Goal: Task Accomplishment & Management: Manage account settings

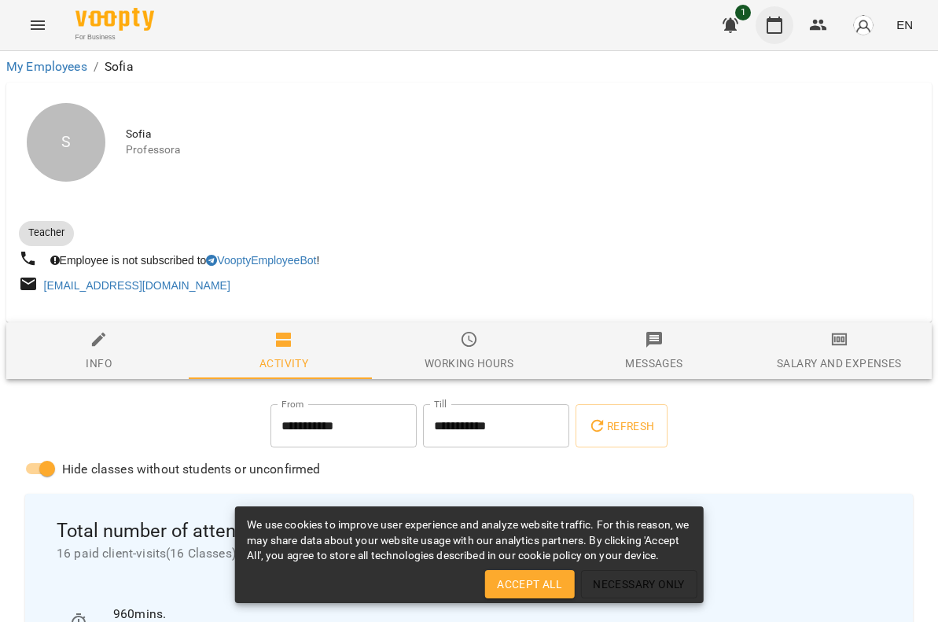
click at [771, 31] on icon "button" at bounding box center [774, 25] width 19 height 19
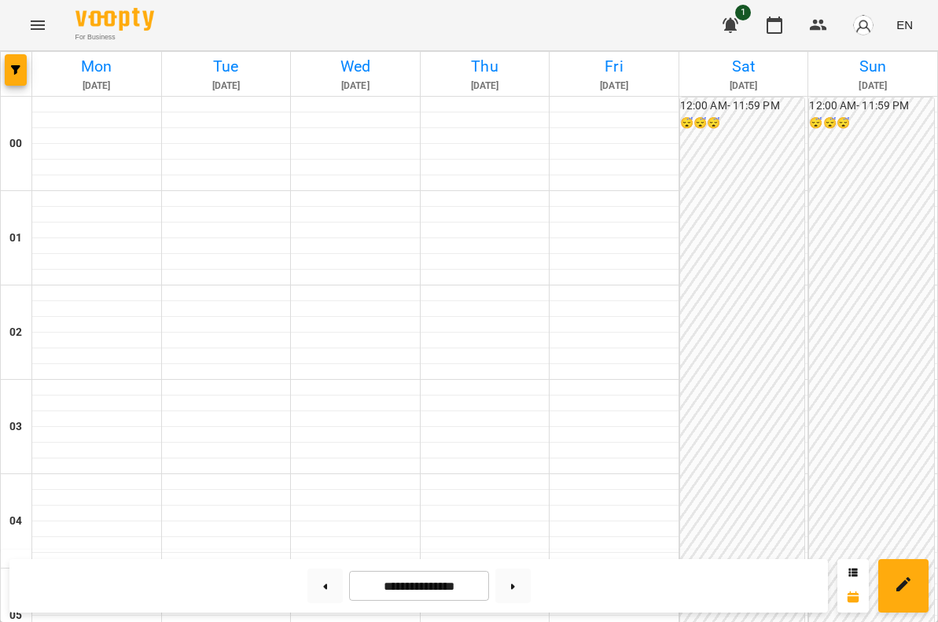
scroll to position [1107, 0]
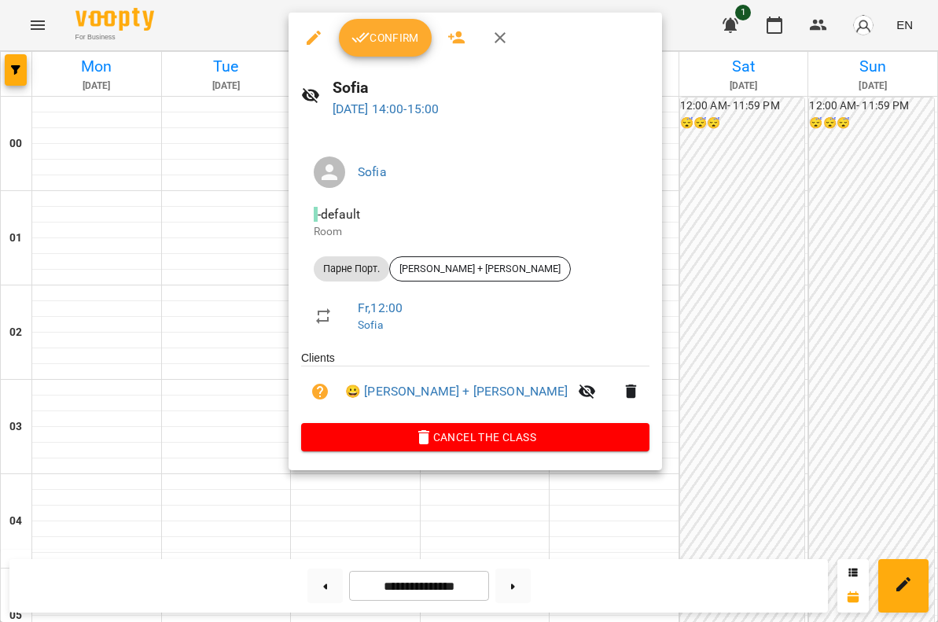
click at [373, 48] on button "Confirm" at bounding box center [385, 38] width 93 height 38
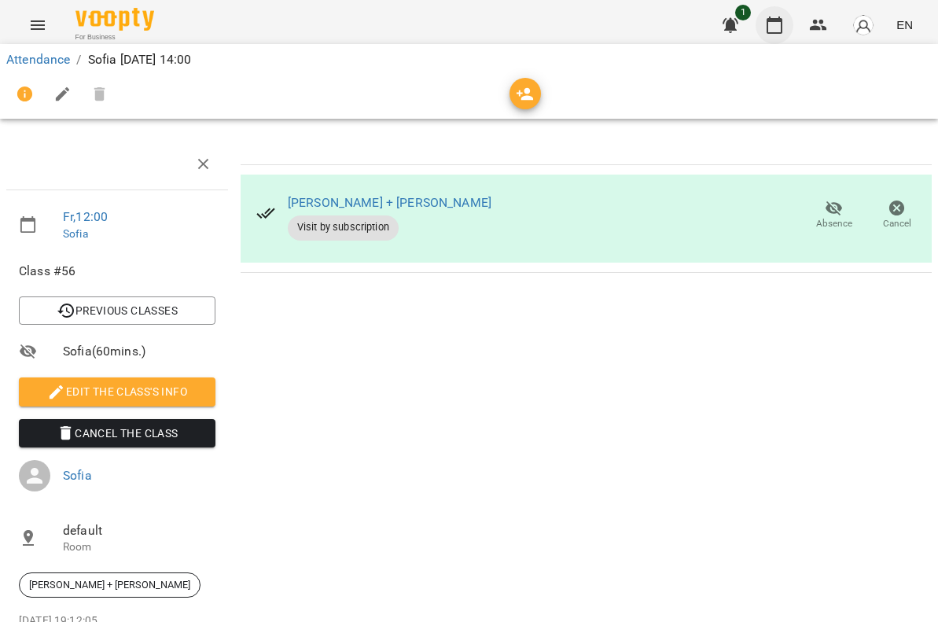
click at [774, 28] on icon "button" at bounding box center [774, 25] width 19 height 19
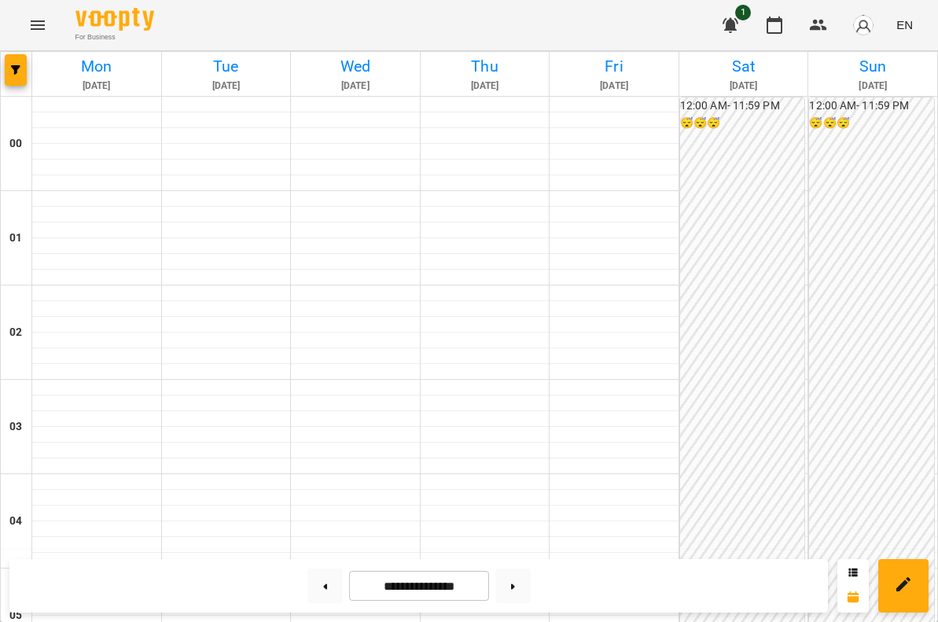
scroll to position [1365, 0]
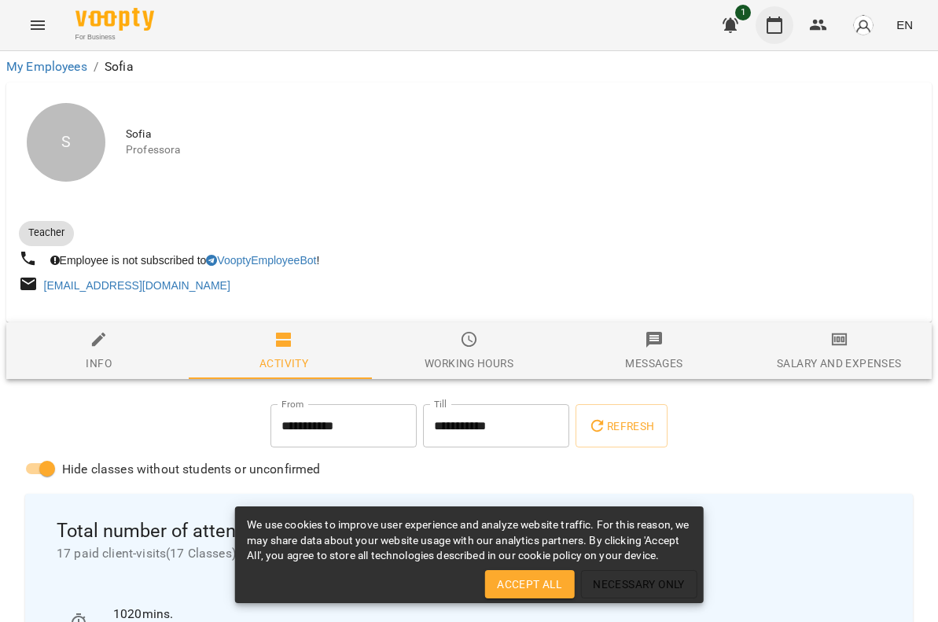
click at [772, 31] on icon "button" at bounding box center [774, 25] width 19 height 19
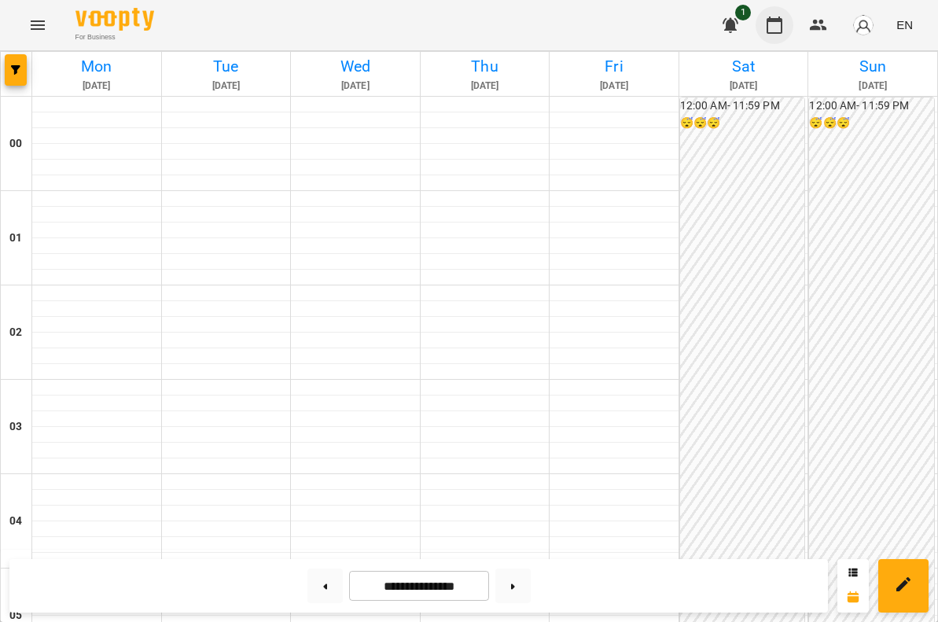
scroll to position [997, 0]
